Goal: Task Accomplishment & Management: Complete application form

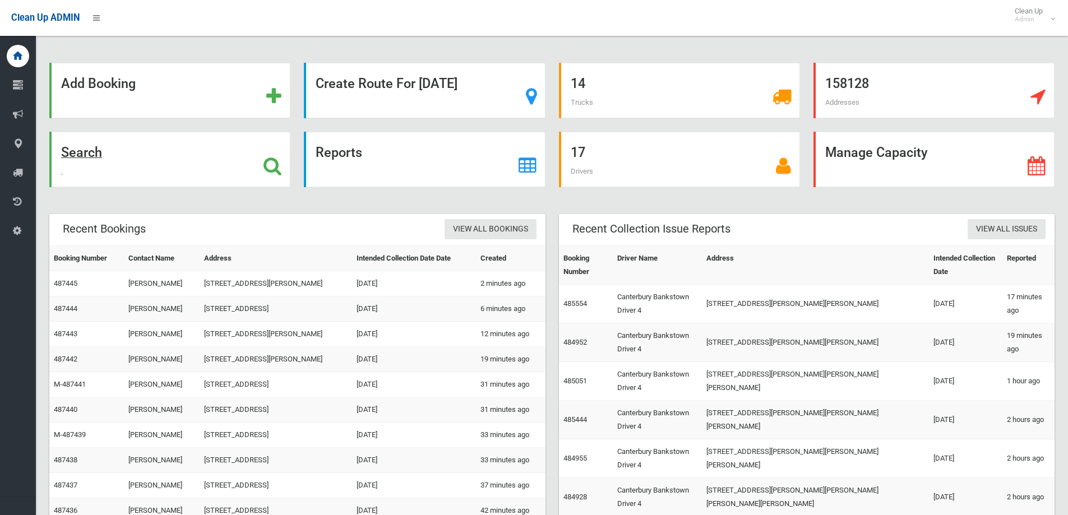
click at [82, 155] on strong "Search" at bounding box center [81, 153] width 41 height 16
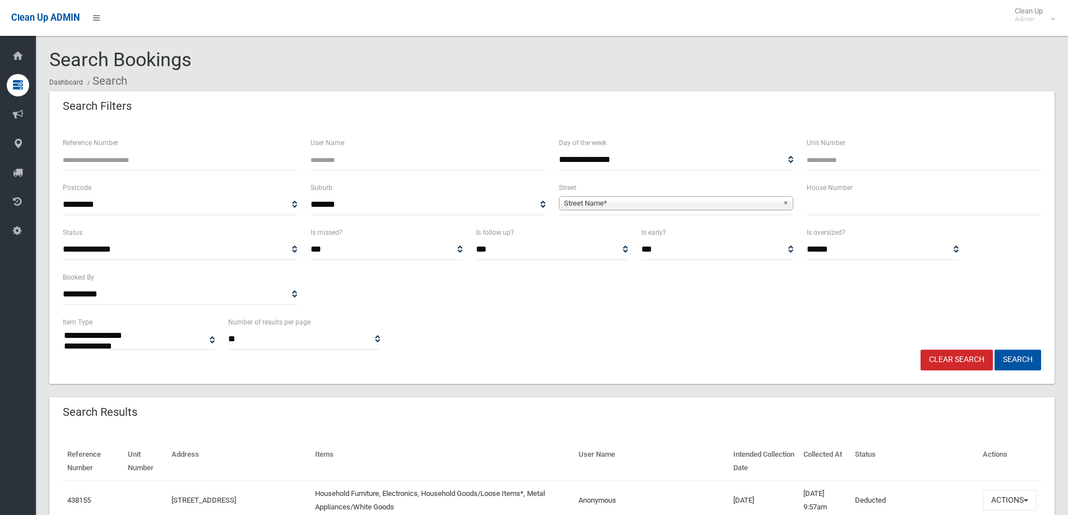
select select
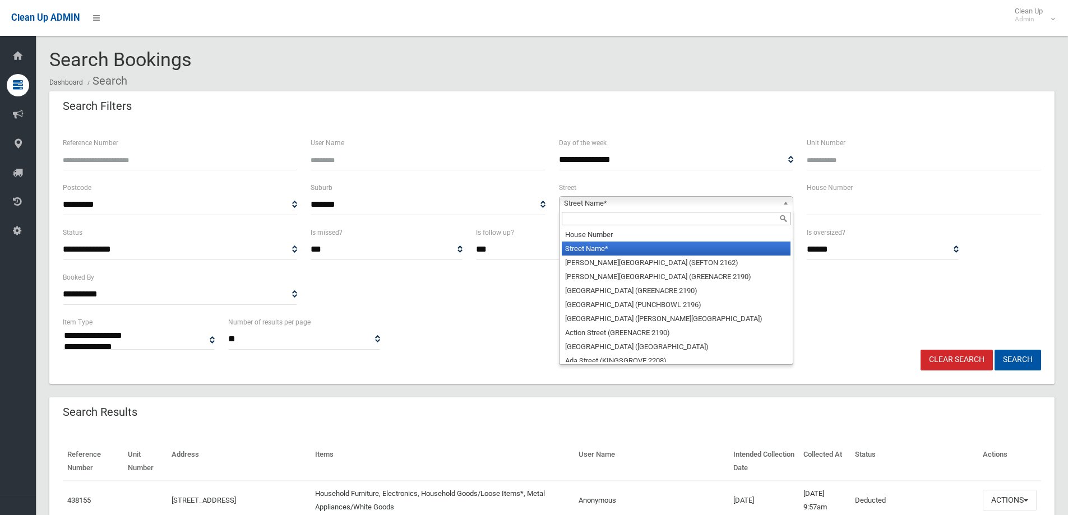
click at [603, 200] on span "Street Name*" at bounding box center [671, 203] width 214 height 13
click at [607, 223] on input "text" at bounding box center [676, 218] width 229 height 13
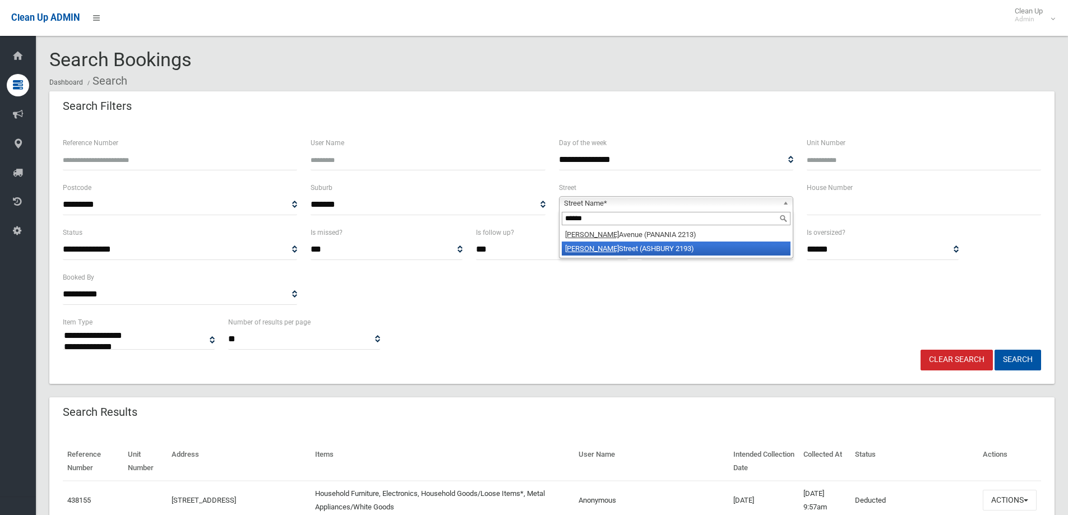
type input "******"
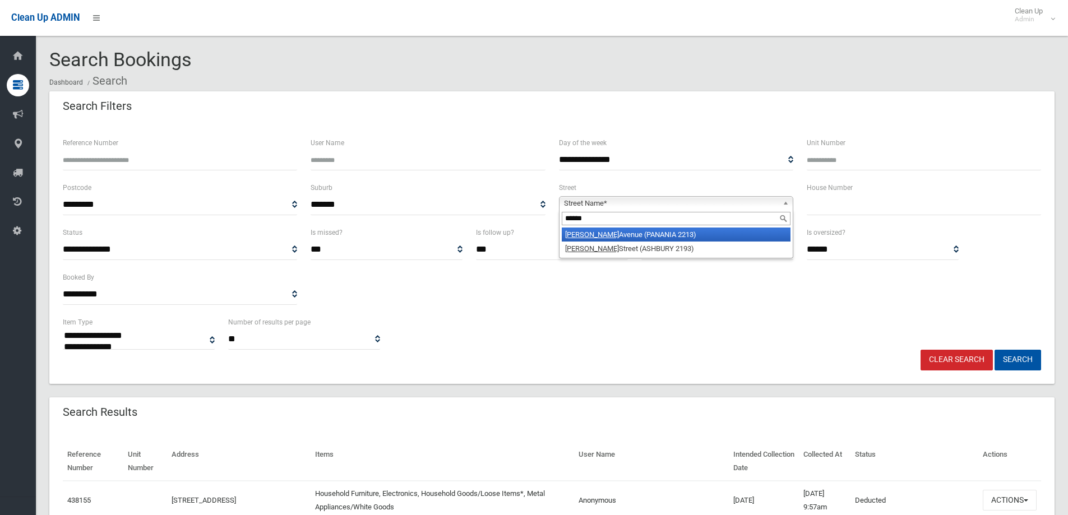
drag, startPoint x: 641, startPoint y: 235, endPoint x: 766, endPoint y: 210, distance: 127.0
click at [641, 235] on li "Roslyn Avenue (PANANIA 2213)" at bounding box center [676, 235] width 229 height 14
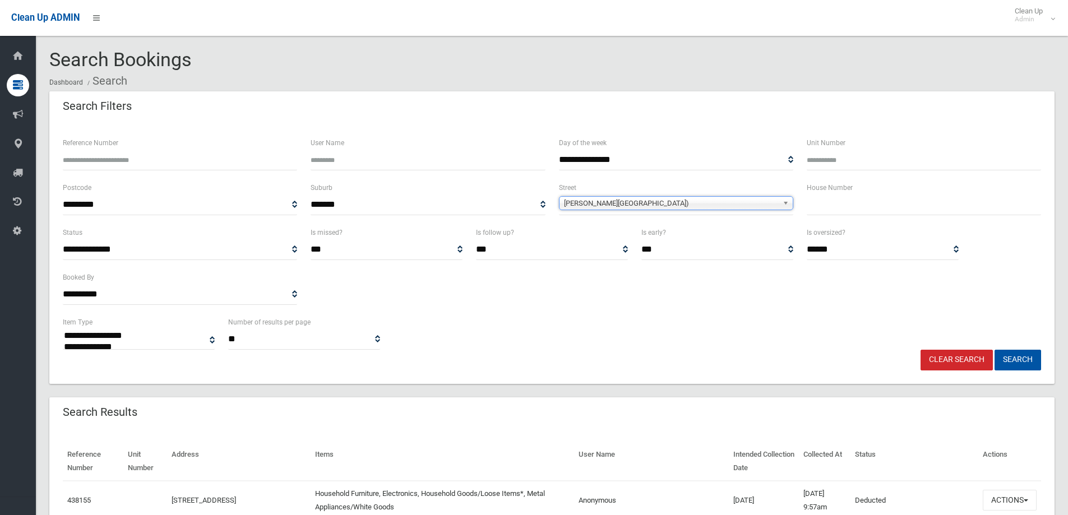
click at [820, 210] on input "text" at bounding box center [924, 205] width 234 height 21
type input "*"
drag, startPoint x: 1024, startPoint y: 360, endPoint x: 953, endPoint y: 362, distance: 70.1
click at [1023, 360] on button "Search" at bounding box center [1017, 360] width 47 height 21
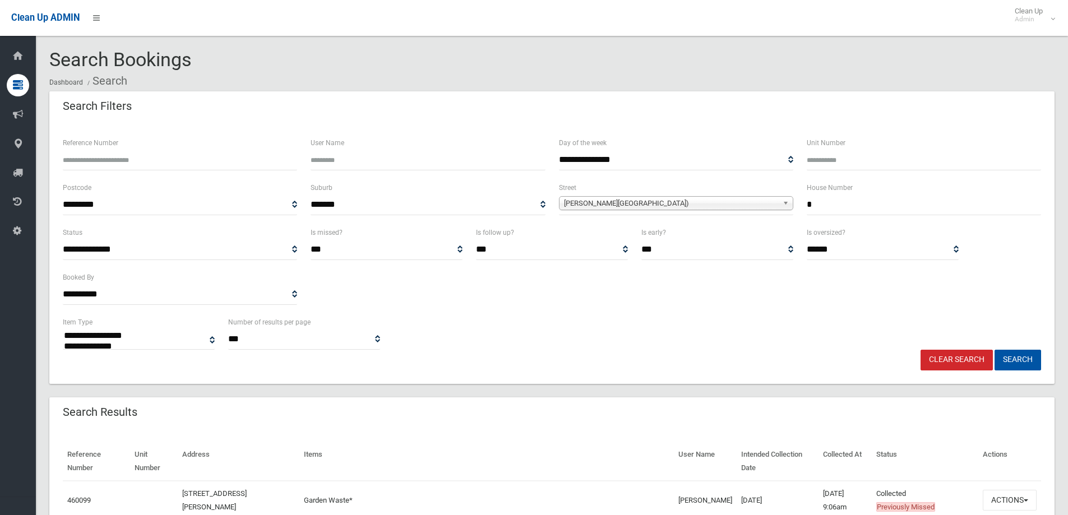
select select
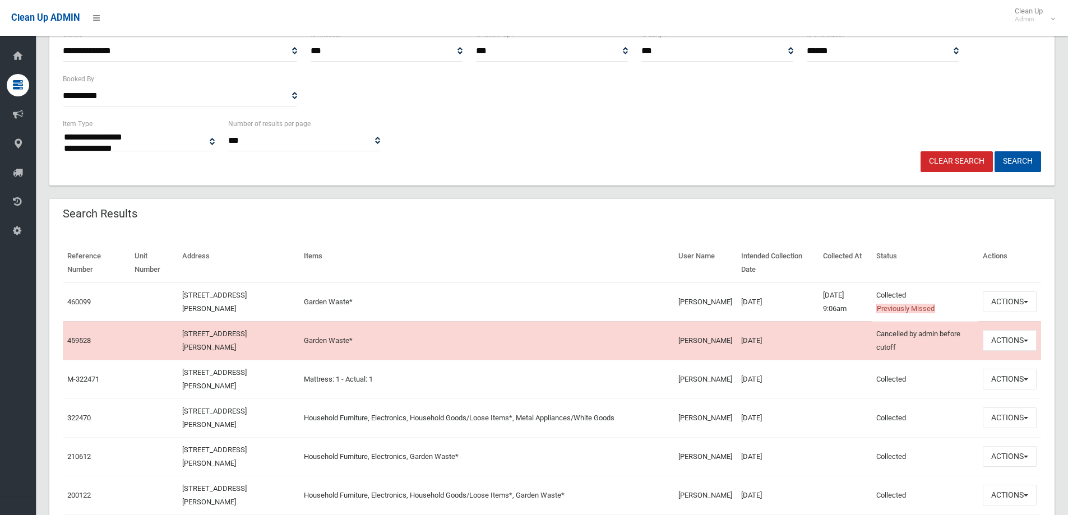
scroll to position [224, 0]
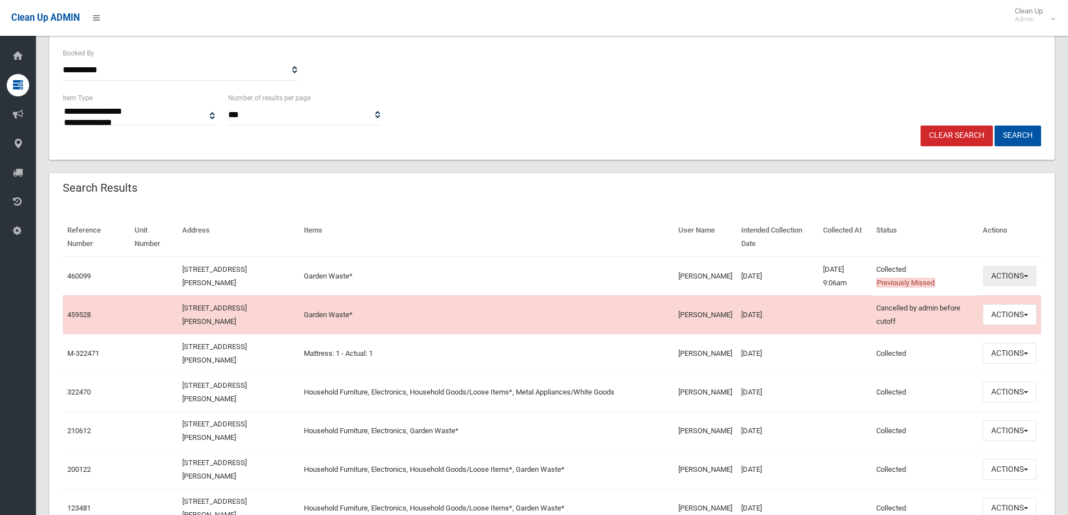
click at [999, 281] on button "Actions" at bounding box center [1010, 276] width 54 height 21
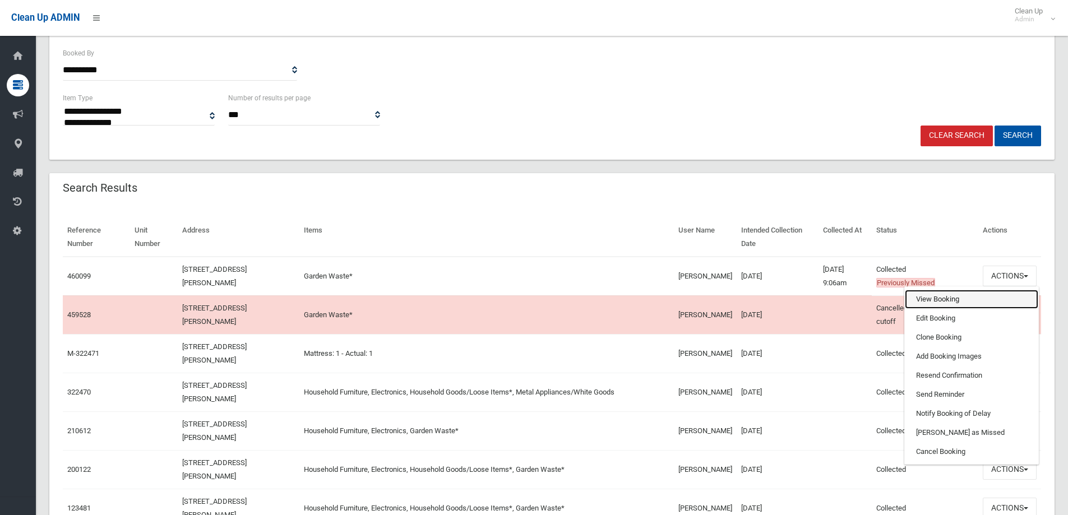
click at [952, 299] on link "View Booking" at bounding box center [971, 299] width 133 height 19
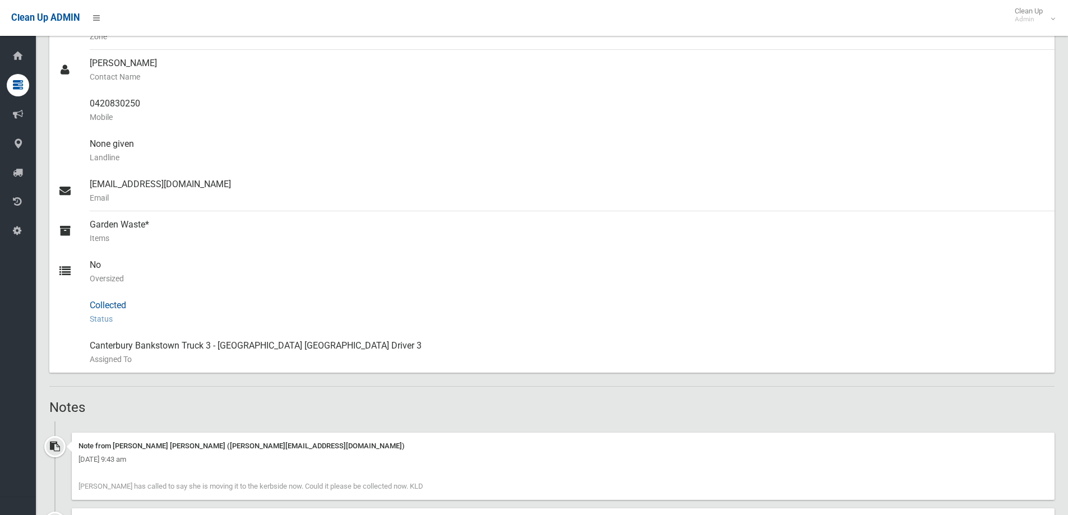
scroll to position [673, 0]
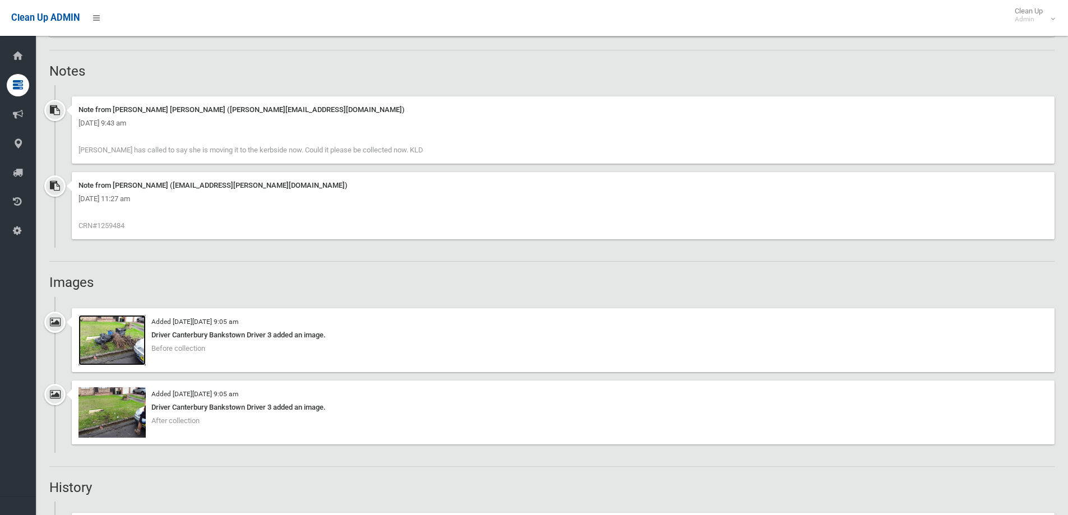
click at [102, 340] on img at bounding box center [111, 340] width 67 height 50
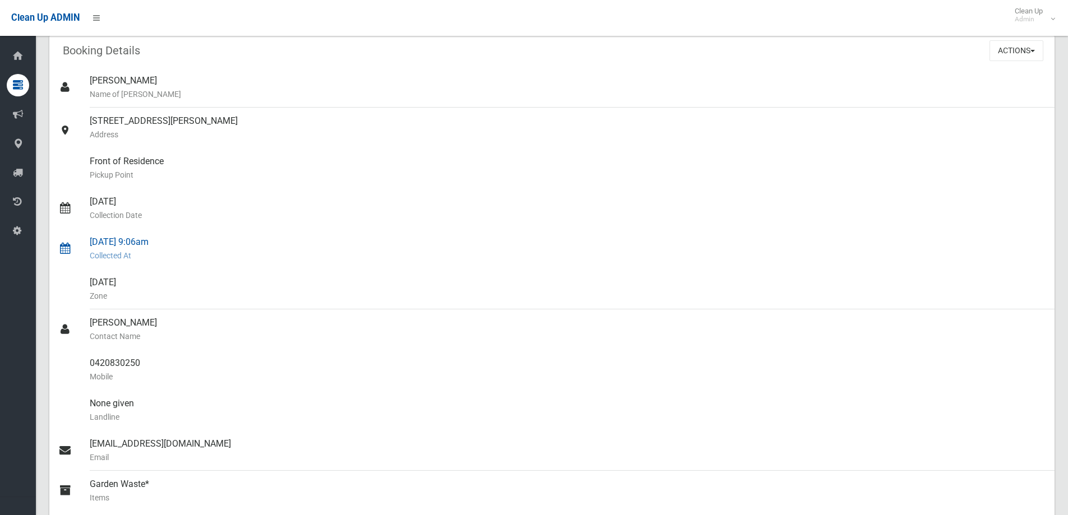
scroll to position [0, 0]
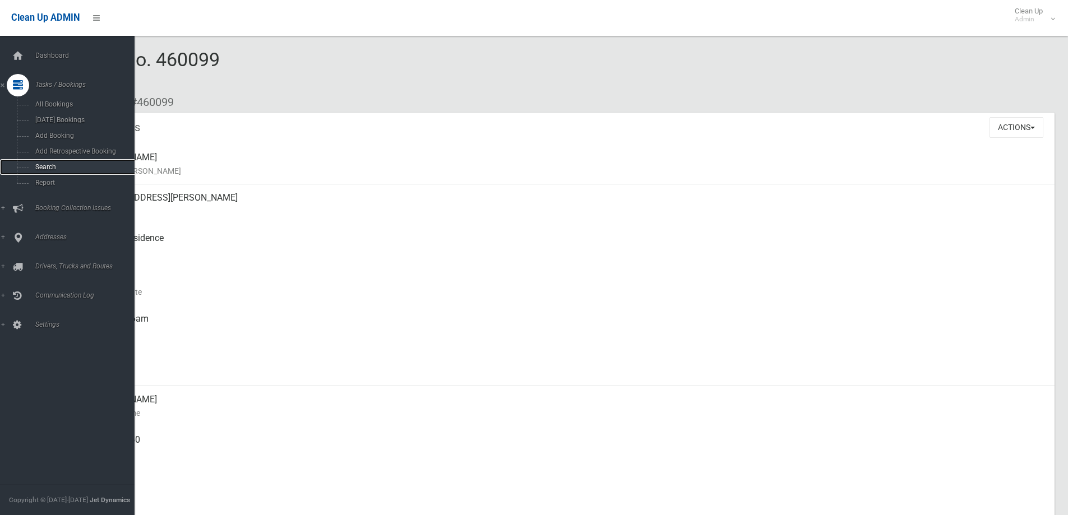
click at [43, 170] on span "Search" at bounding box center [82, 167] width 101 height 8
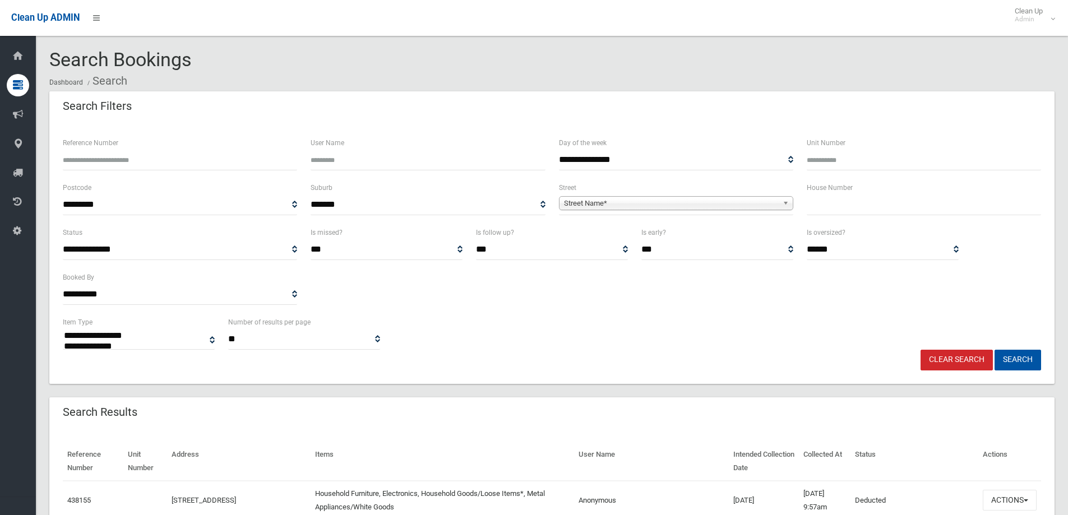
select select
click at [625, 204] on span "Street Name*" at bounding box center [671, 203] width 214 height 13
type input "****"
click at [615, 238] on li "Rosl yn Avenue (PANANIA 2213)" at bounding box center [676, 235] width 229 height 14
click at [822, 207] on input "text" at bounding box center [924, 205] width 234 height 21
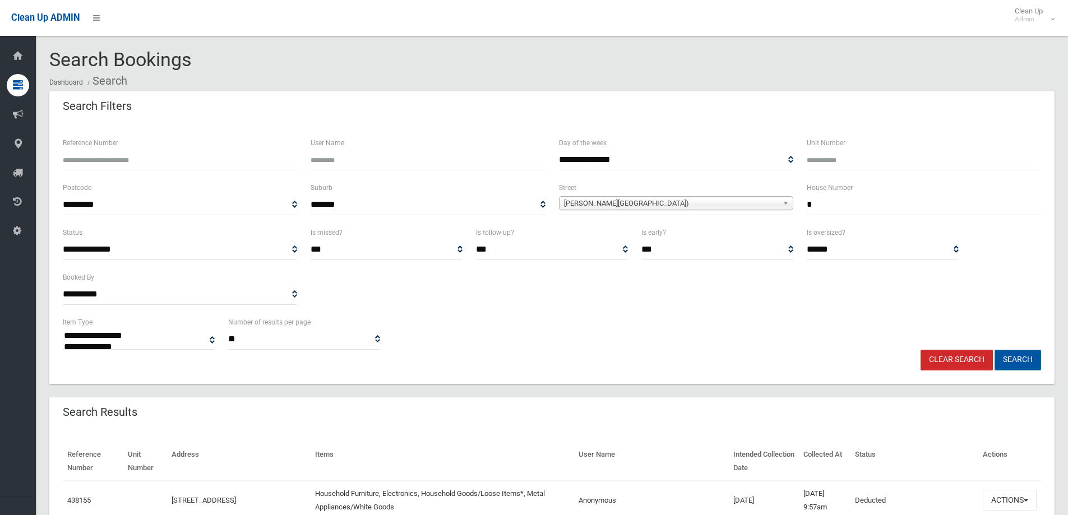
type input "*"
click at [1021, 357] on button "Search" at bounding box center [1017, 360] width 47 height 21
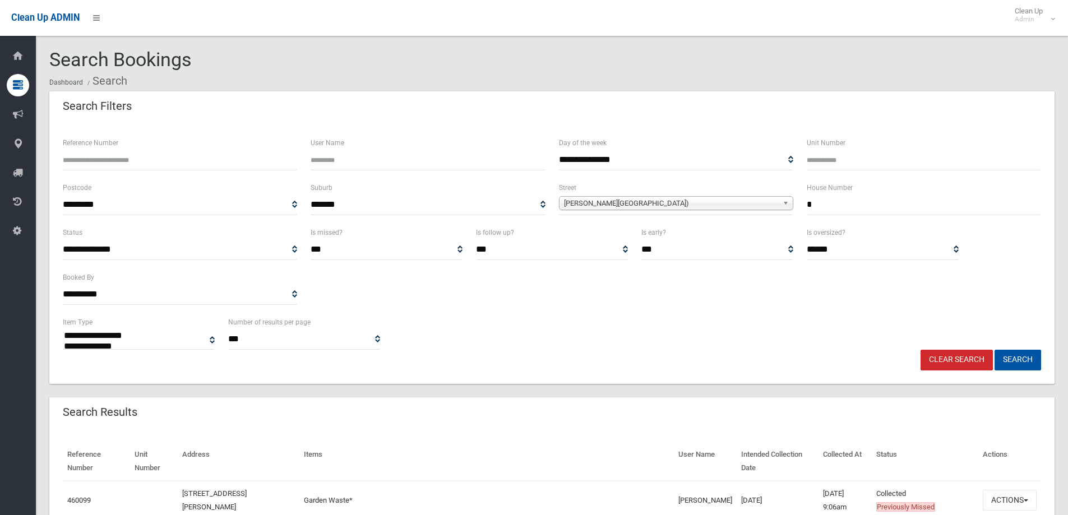
select select
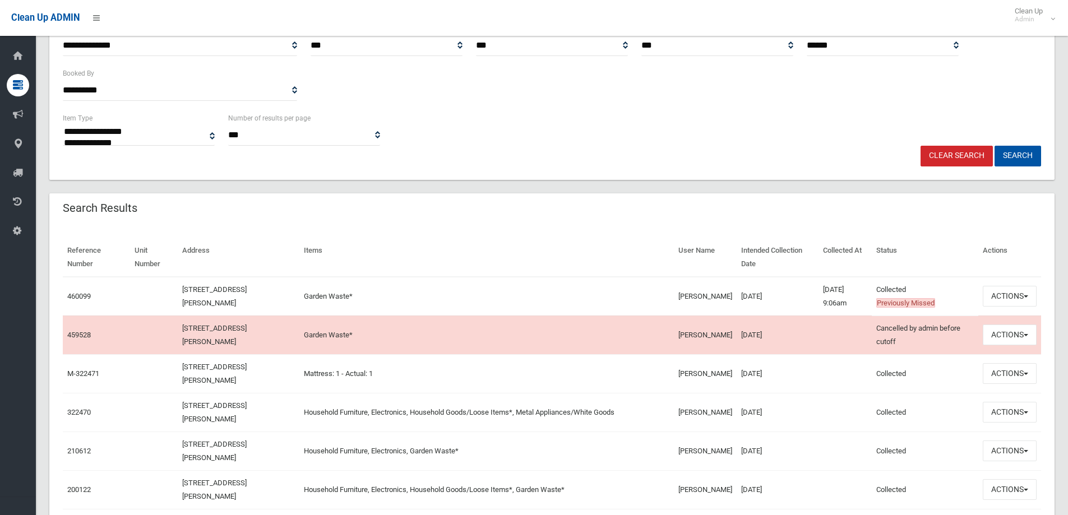
scroll to position [280, 0]
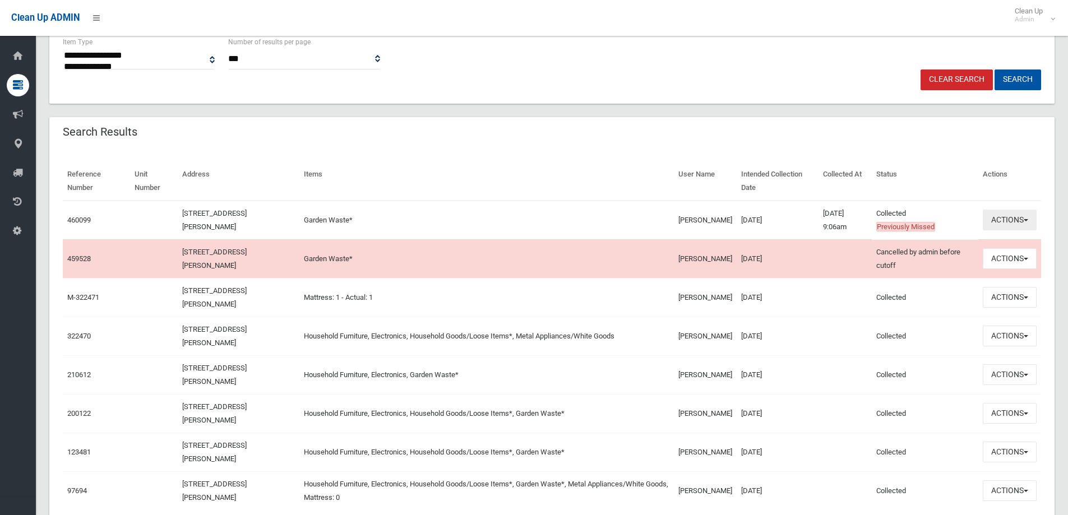
click at [1002, 220] on button "Actions" at bounding box center [1010, 220] width 54 height 21
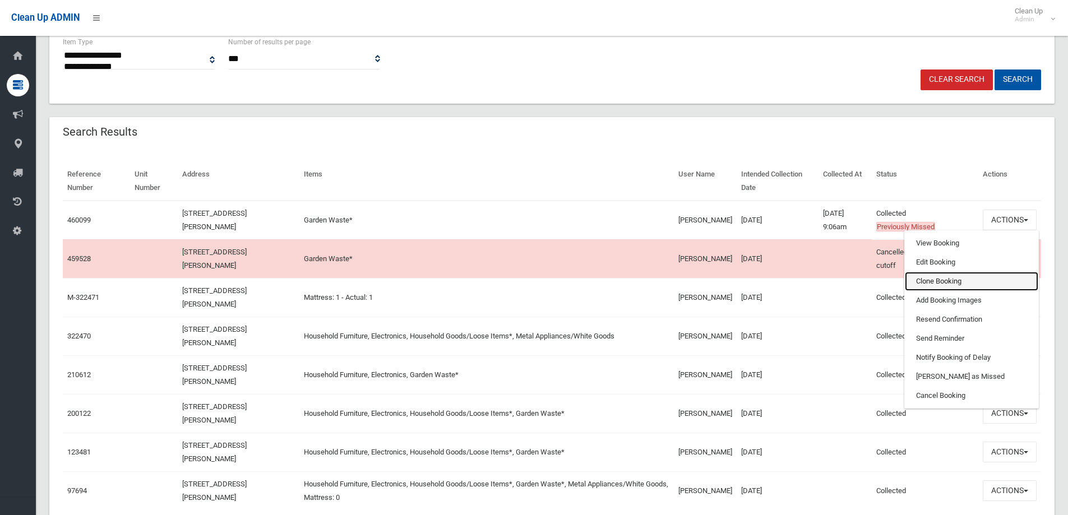
click at [953, 280] on link "Clone Booking" at bounding box center [971, 281] width 133 height 19
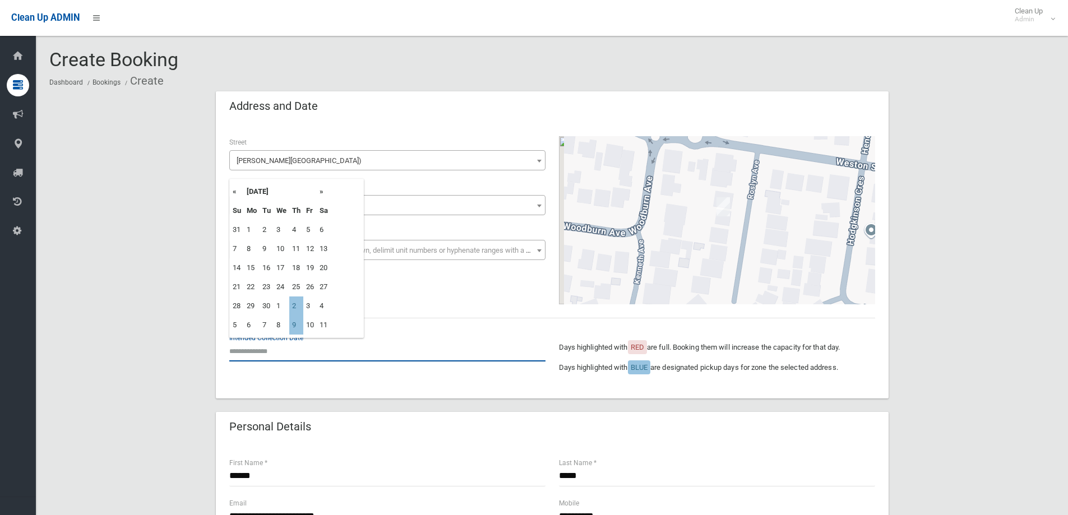
click at [291, 356] on input "text" at bounding box center [387, 351] width 316 height 21
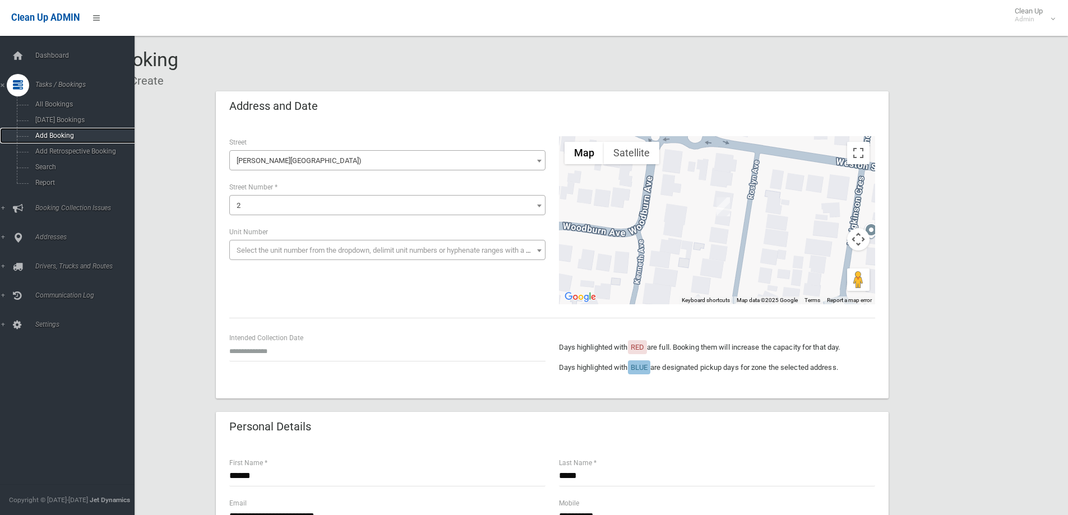
drag, startPoint x: 44, startPoint y: 136, endPoint x: 71, endPoint y: 137, distance: 27.5
click at [43, 135] on span "Add Booking" at bounding box center [82, 136] width 101 height 8
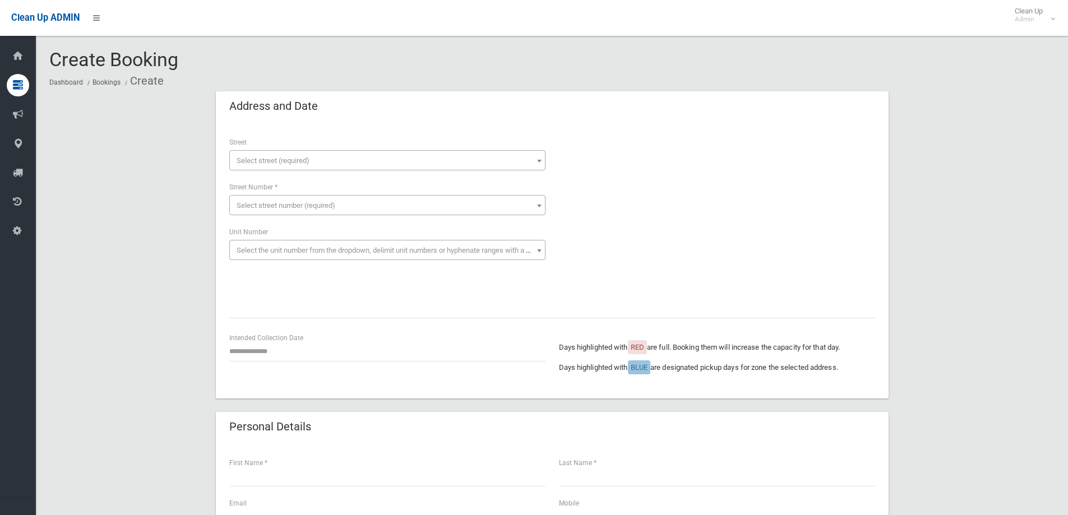
click at [326, 160] on span "Select street (required)" at bounding box center [387, 161] width 311 height 16
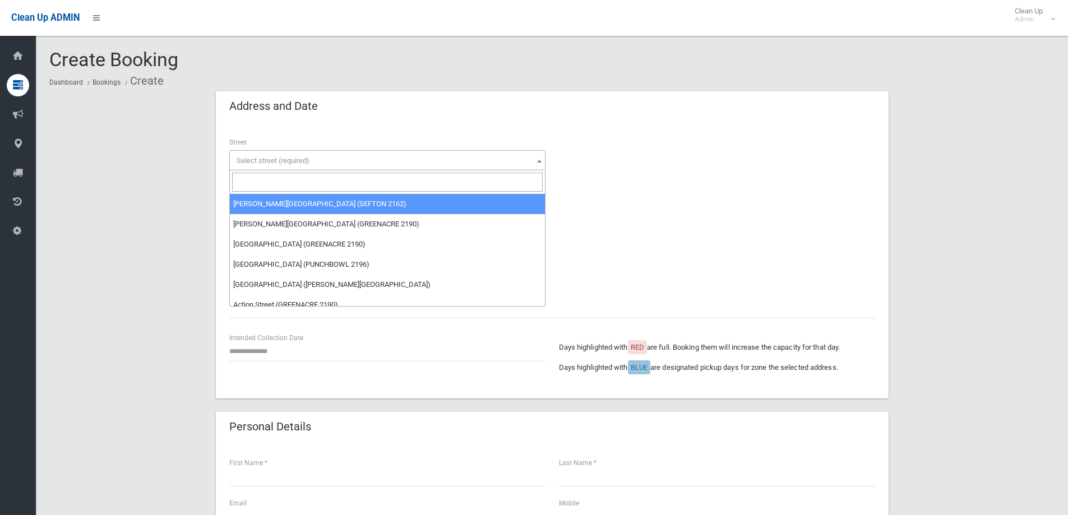
click at [297, 182] on input "search" at bounding box center [387, 182] width 311 height 19
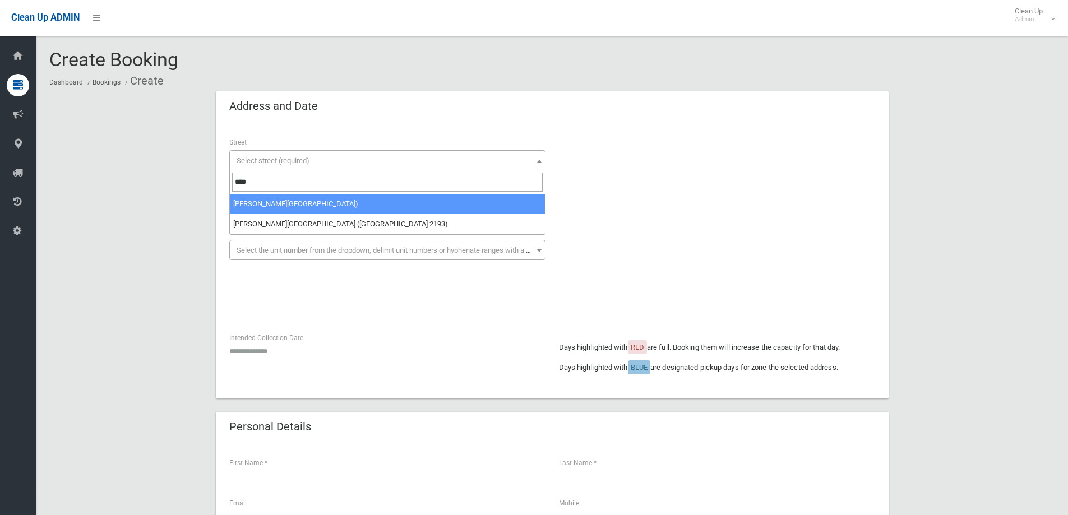
type input "****"
select select "****"
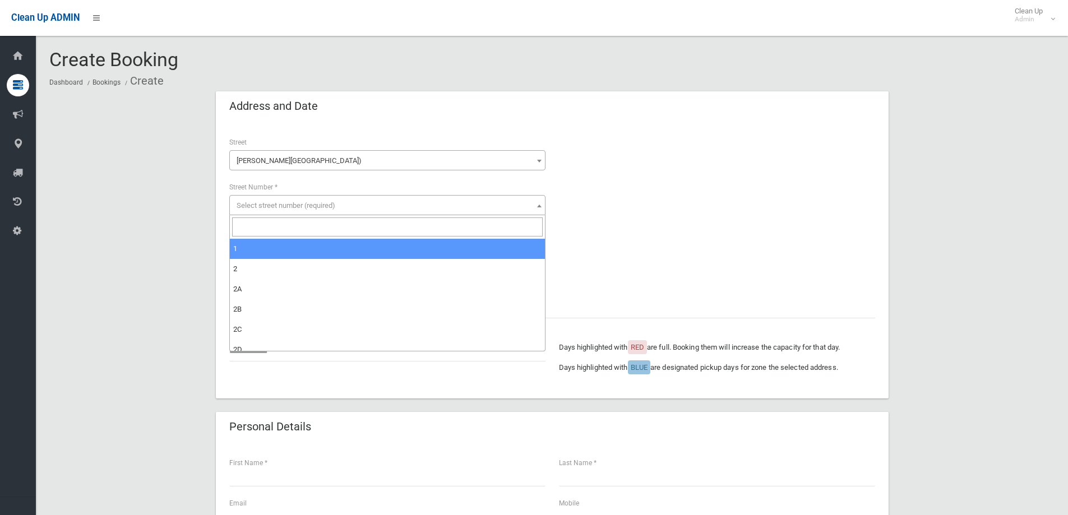
click at [295, 205] on span "Select street number (required)" at bounding box center [286, 205] width 99 height 8
click at [285, 229] on input "search" at bounding box center [387, 226] width 311 height 19
type input "*"
select select "*"
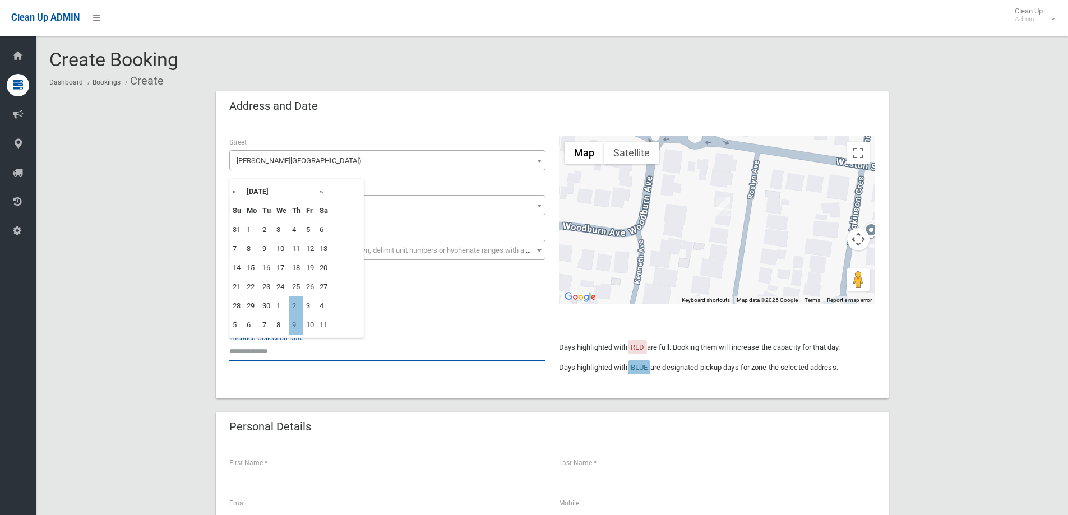
click at [304, 361] on input "text" at bounding box center [387, 351] width 316 height 21
click at [297, 302] on td "2" at bounding box center [296, 306] width 14 height 19
type input "**********"
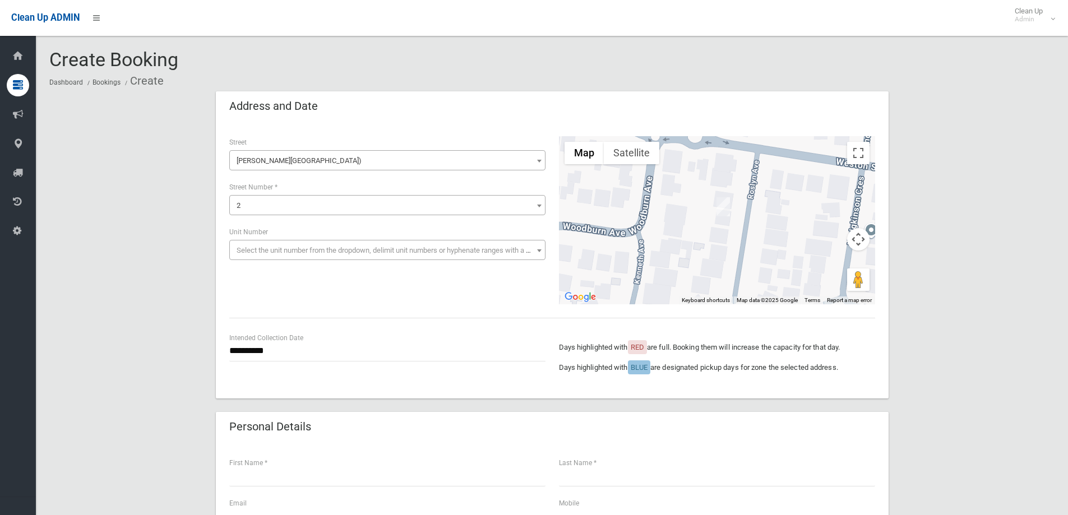
scroll to position [56, 0]
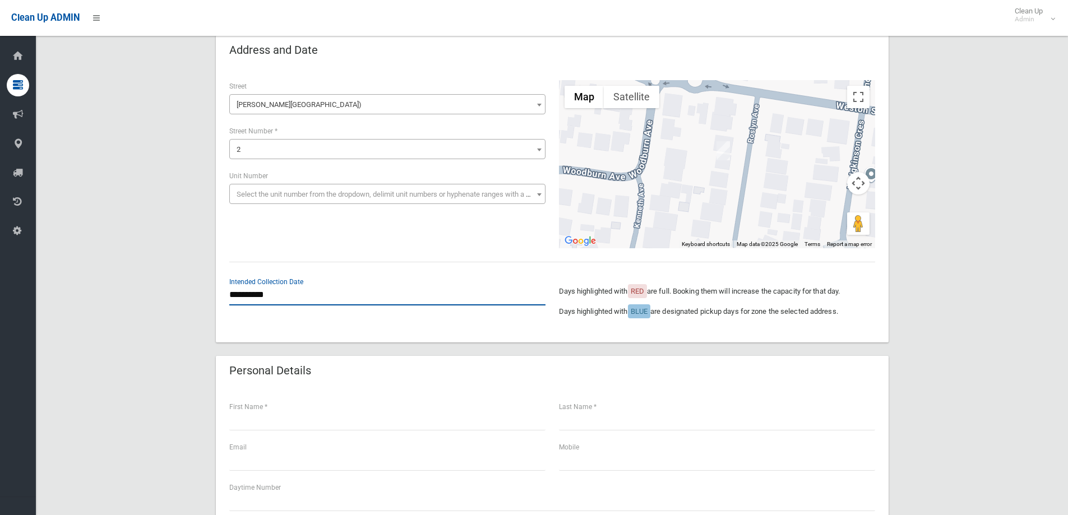
click at [283, 297] on input "**********" at bounding box center [387, 295] width 316 height 21
click at [132, 244] on div "**********" at bounding box center [551, 521] width 1005 height 973
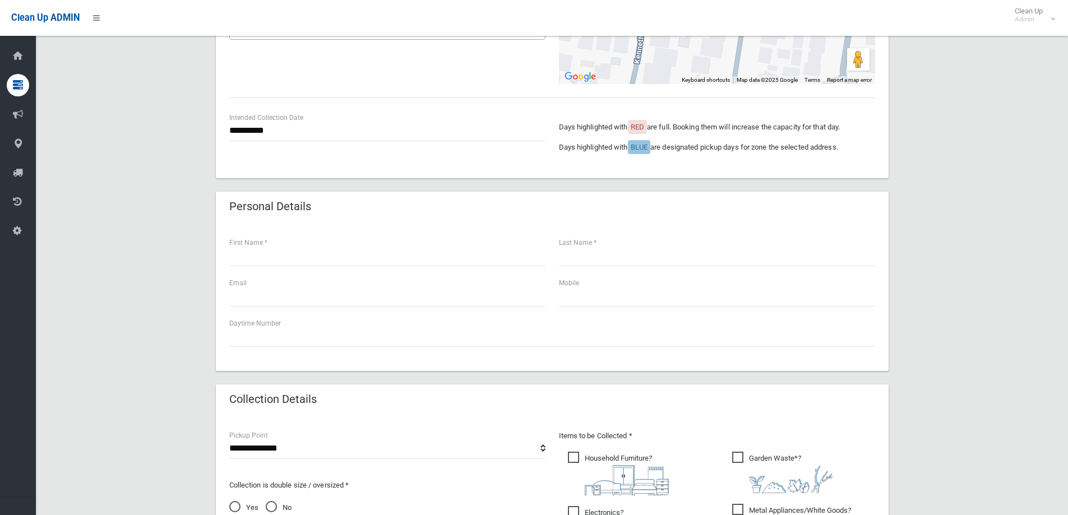
scroll to position [0, 0]
